Goal: Obtain resource: Obtain resource

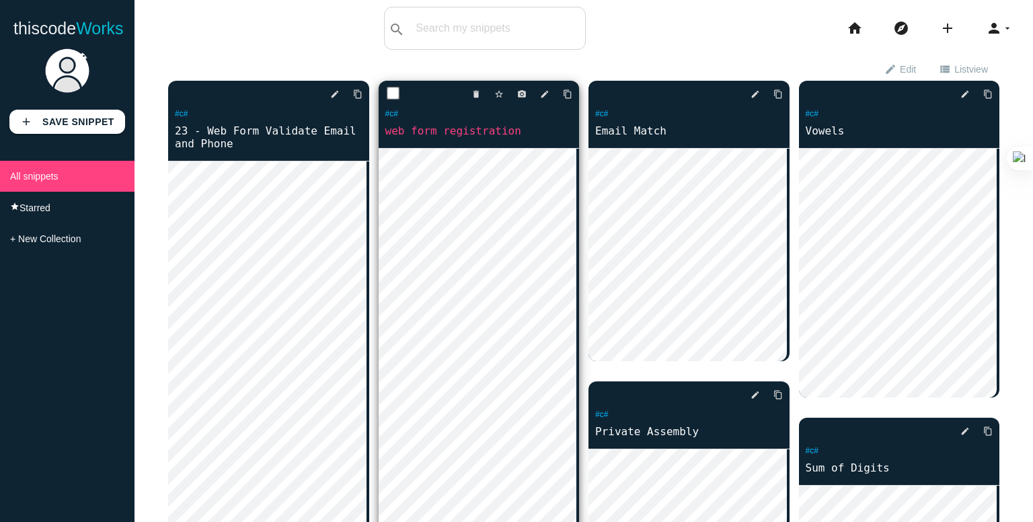
click at [428, 135] on link "web form registration" at bounding box center [479, 130] width 201 height 15
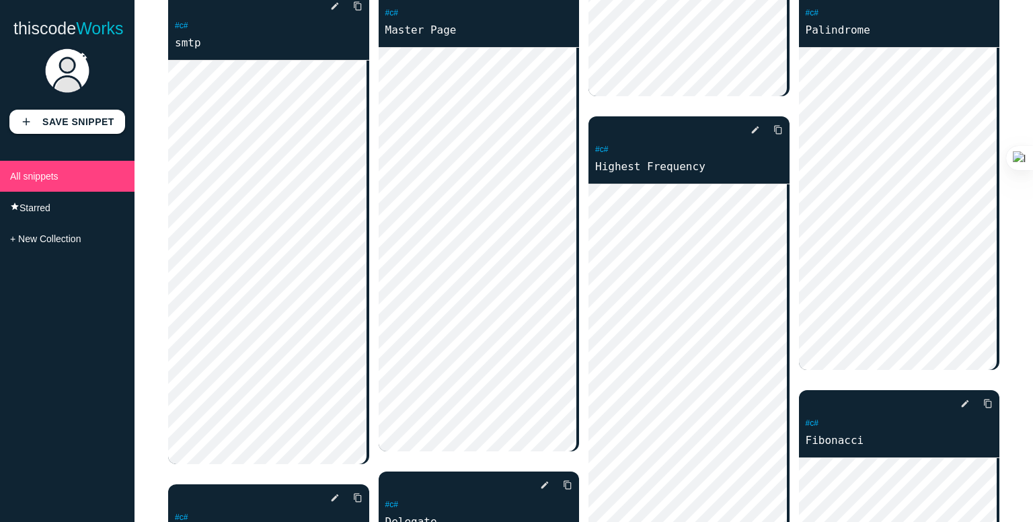
scroll to position [1084, 0]
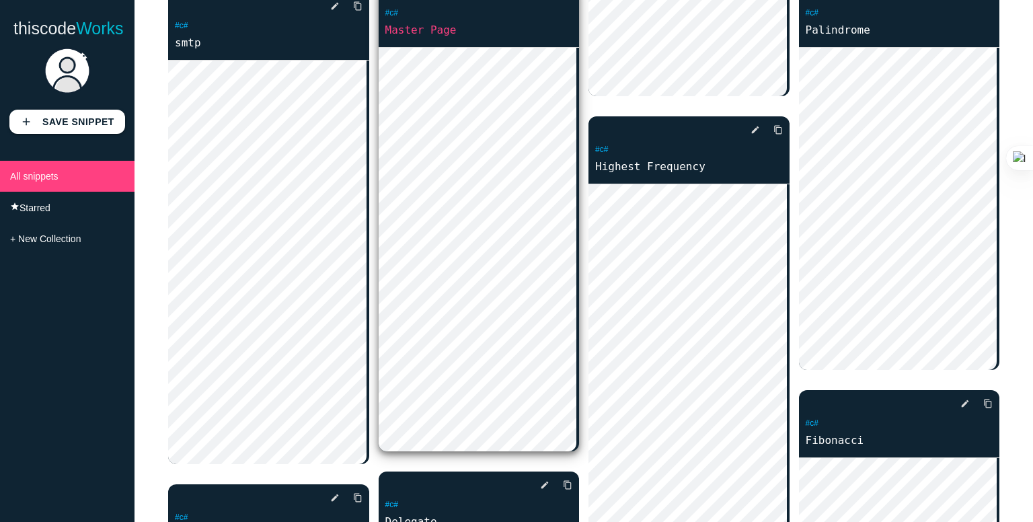
click at [420, 22] on p "#c#" at bounding box center [479, 14] width 201 height 15
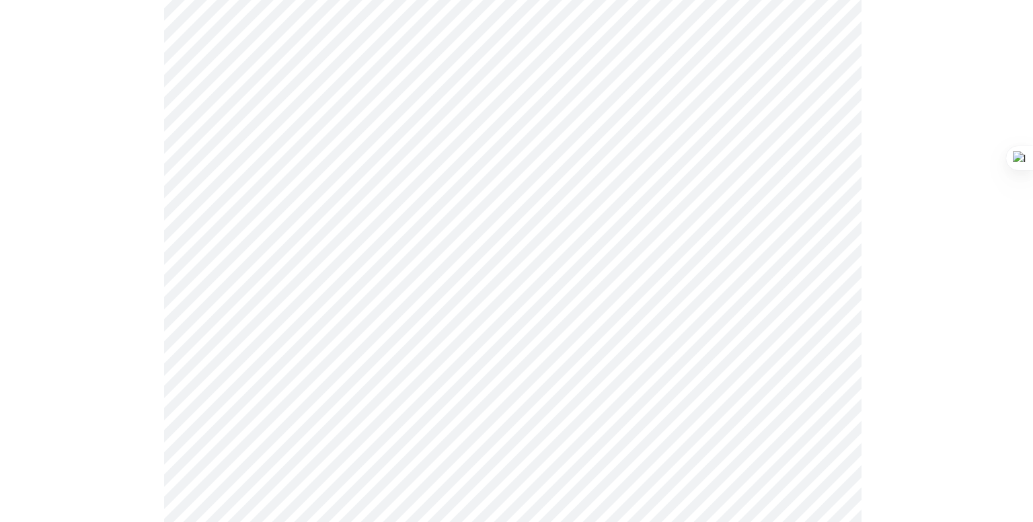
scroll to position [1086, 0]
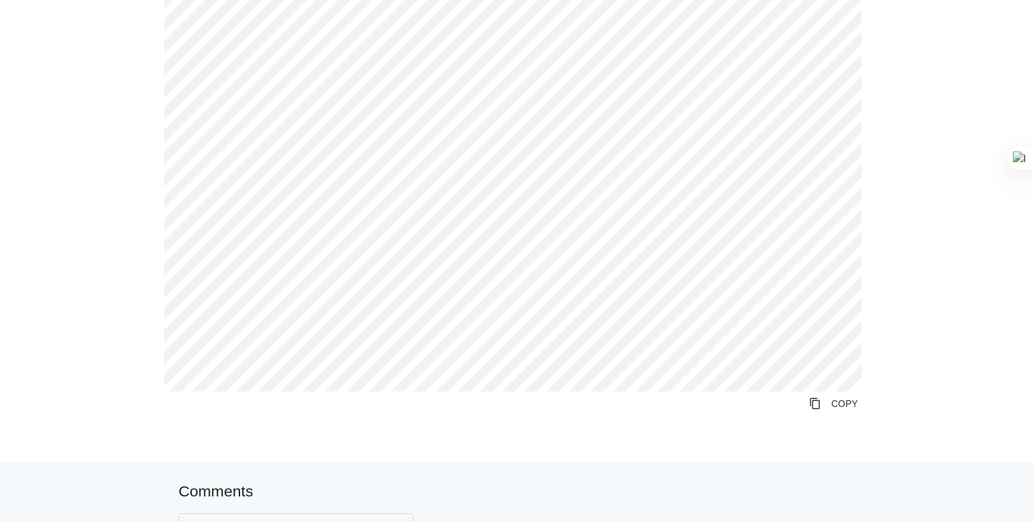
scroll to position [720, 0]
click at [821, 407] on link "content_copy COPY" at bounding box center [833, 402] width 71 height 24
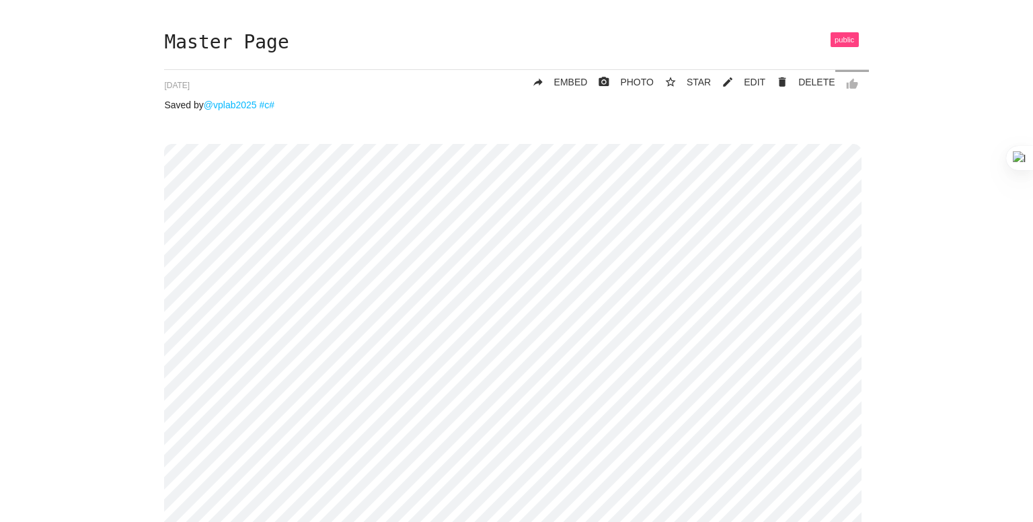
scroll to position [0, 0]
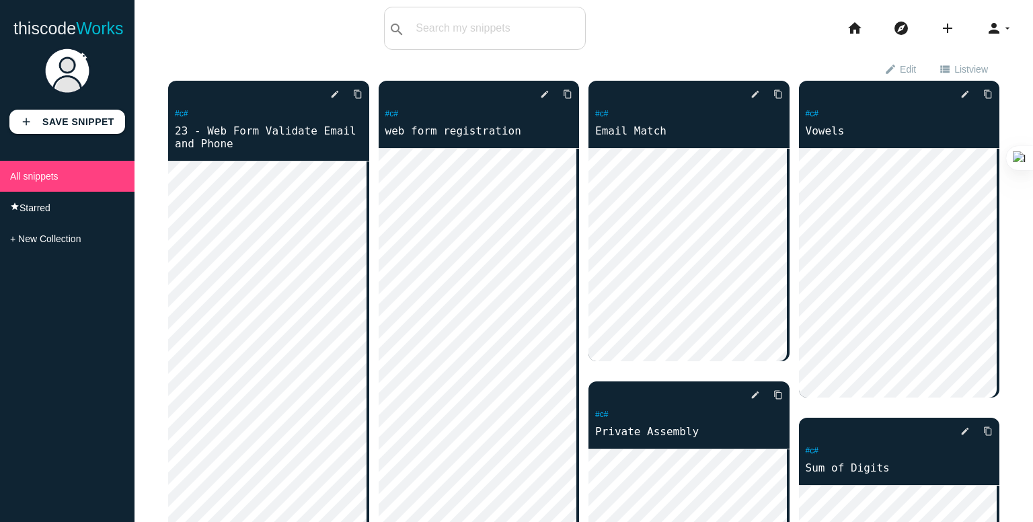
click at [422, 128] on link "web form registration" at bounding box center [479, 130] width 201 height 15
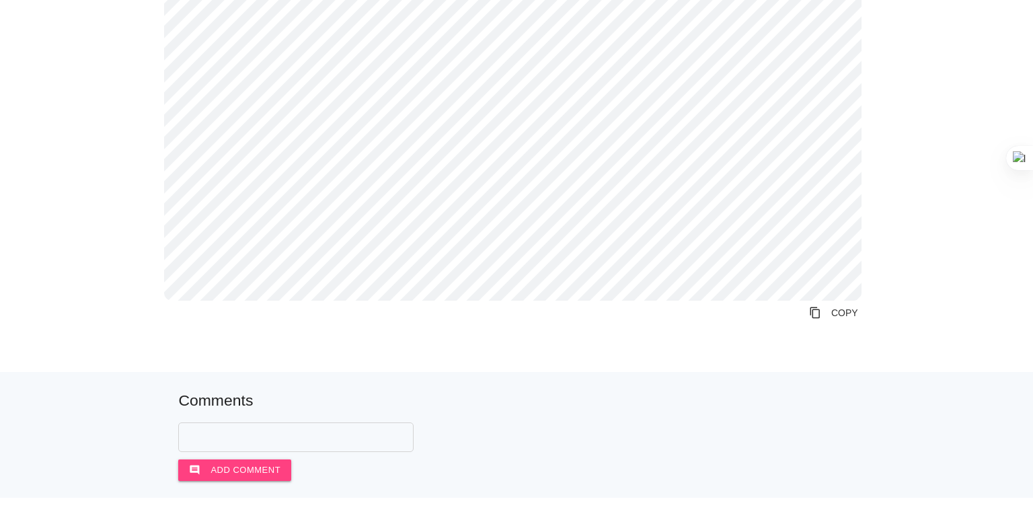
scroll to position [1448, 0]
click at [829, 314] on link "content_copy COPY" at bounding box center [833, 309] width 71 height 24
